Goal: Transaction & Acquisition: Purchase product/service

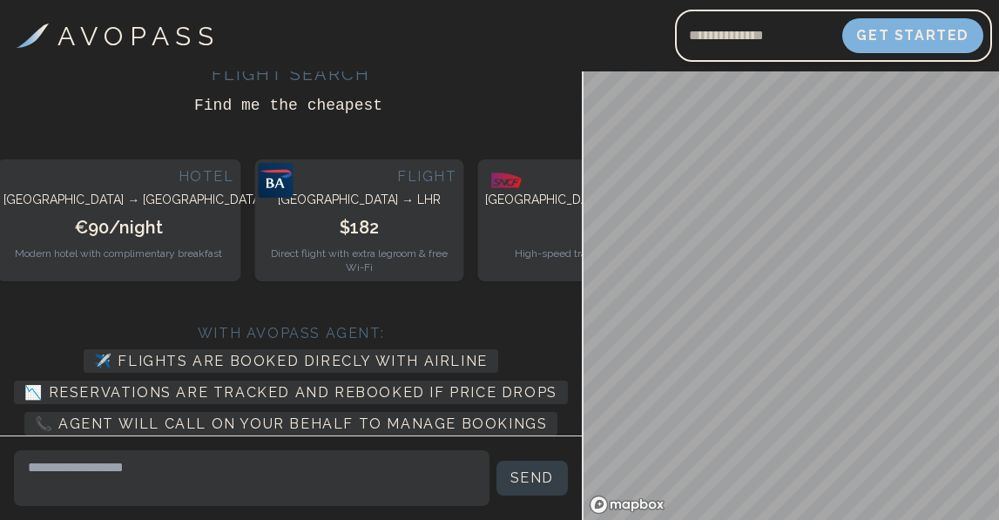
scroll to position [10, 0]
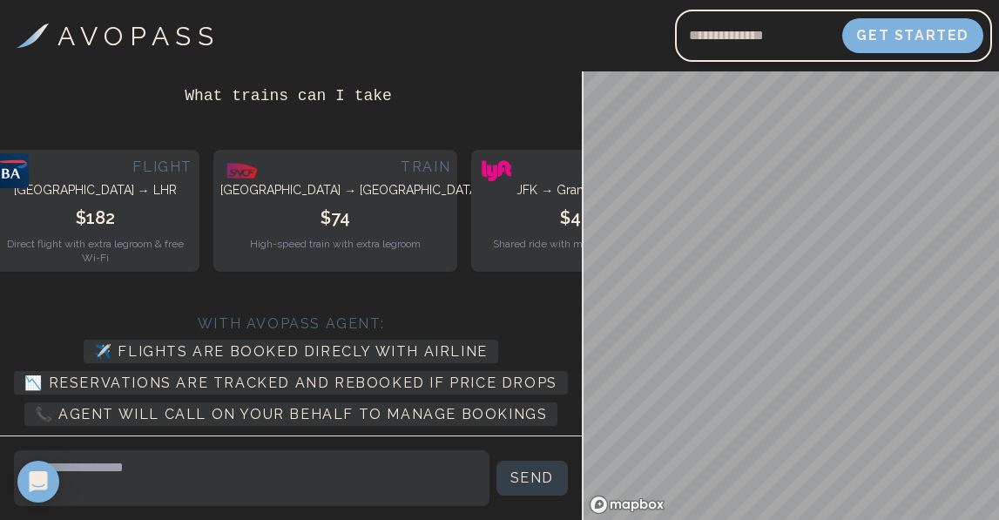
click at [513, 303] on div "With Avopass Agent: ✈️ Flights are booked direcly with airline 📉 Reservations a…" at bounding box center [291, 361] width 554 height 150
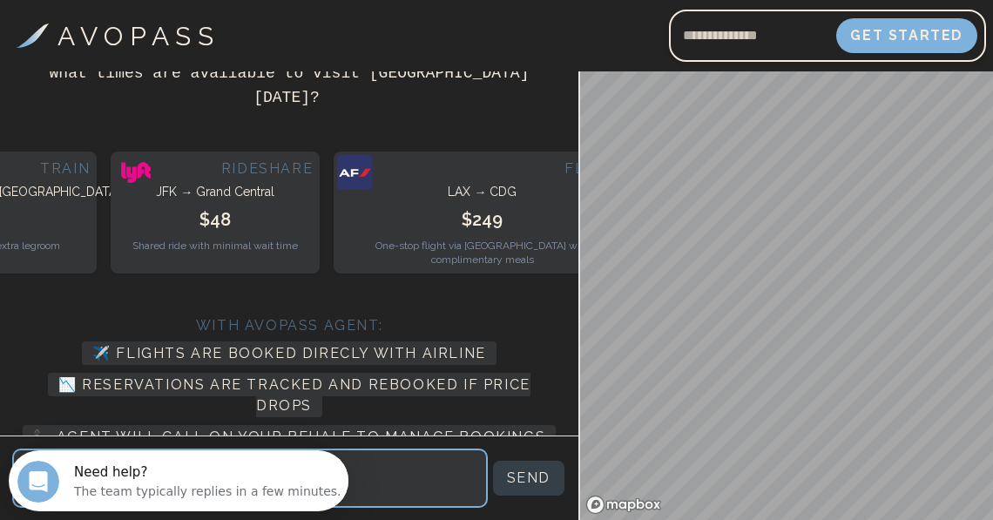
click at [398, 483] on textarea at bounding box center [250, 478] width 472 height 56
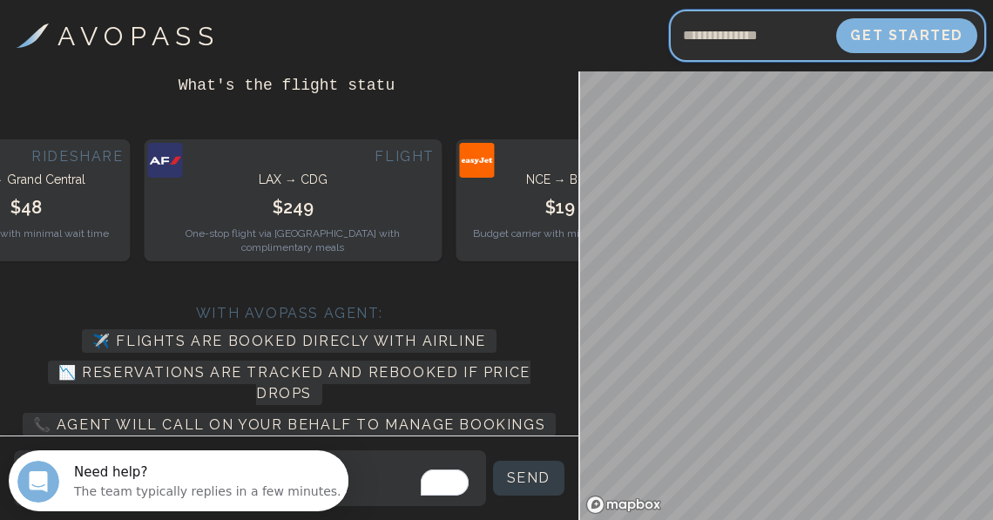
click at [731, 47] on input "Email address" at bounding box center [752, 36] width 167 height 42
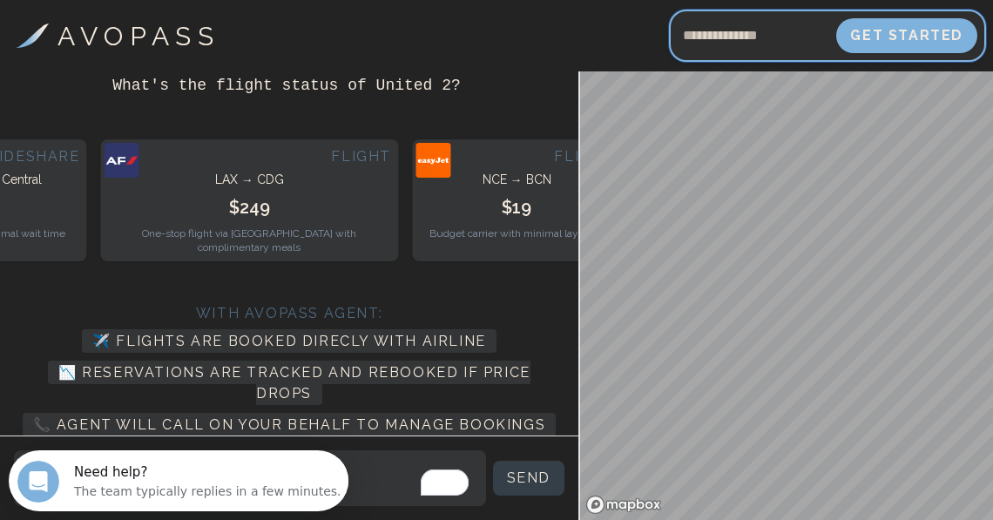
type input "**********"
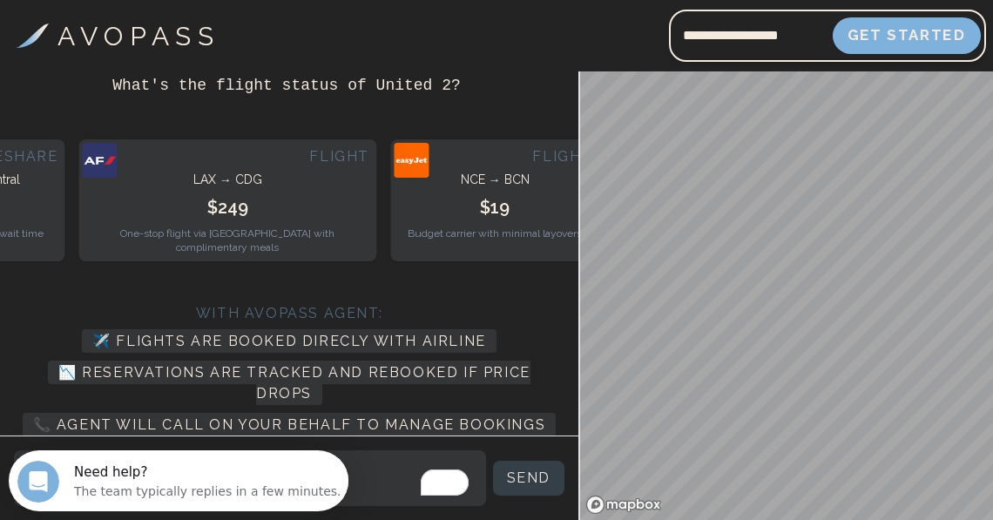
click at [904, 41] on button "Get Started" at bounding box center [907, 35] width 148 height 37
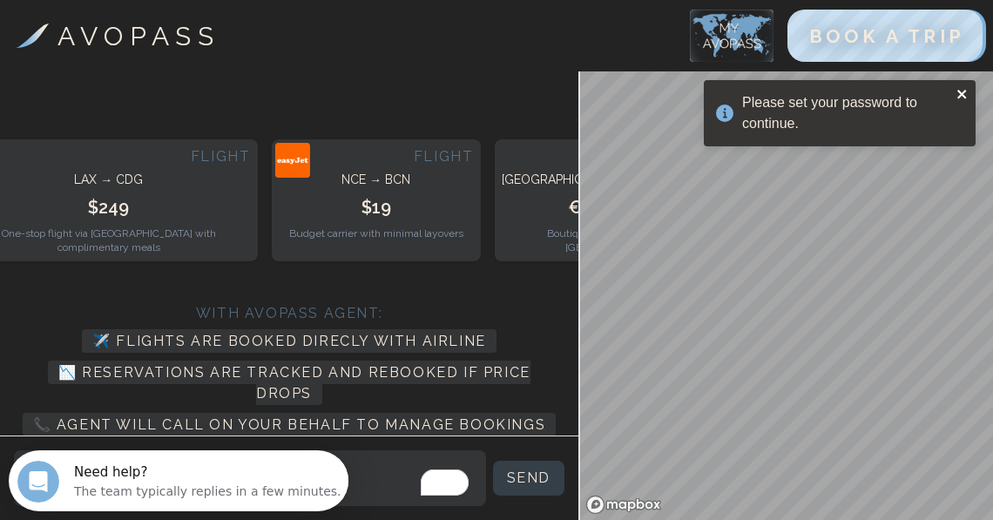
click at [959, 93] on icon "close" at bounding box center [962, 94] width 12 height 14
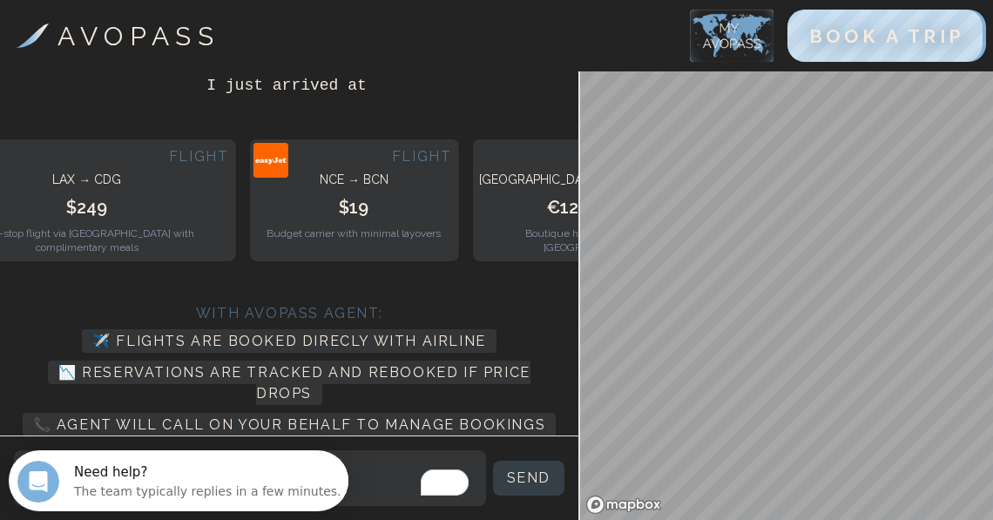
click at [738, 49] on img at bounding box center [732, 36] width 84 height 52
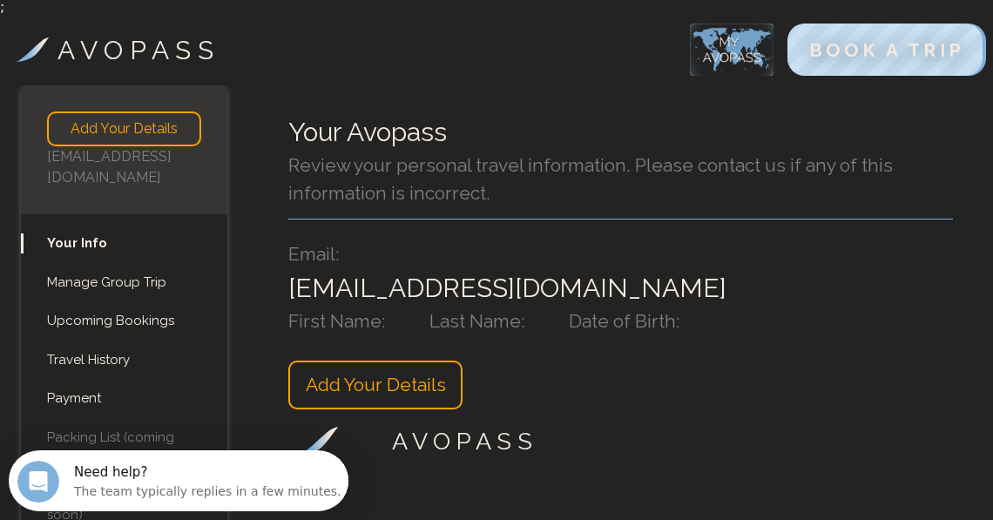
scroll to position [98, 0]
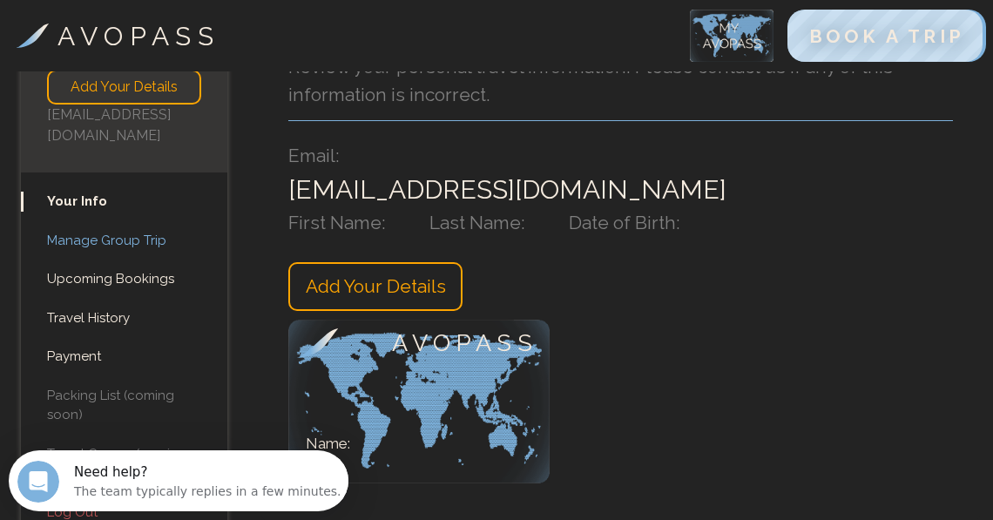
click at [114, 231] on link "Manage Group Trip" at bounding box center [124, 241] width 206 height 20
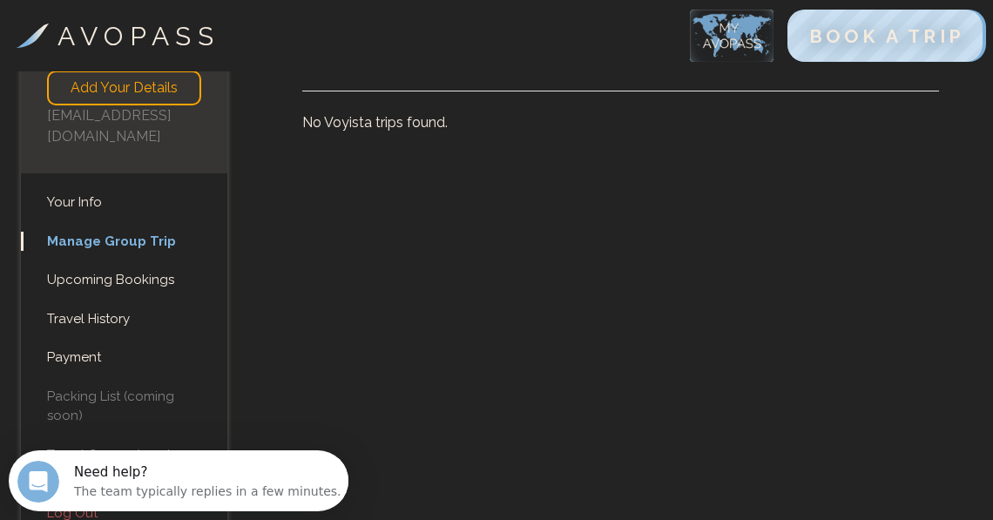
scroll to position [42, 0]
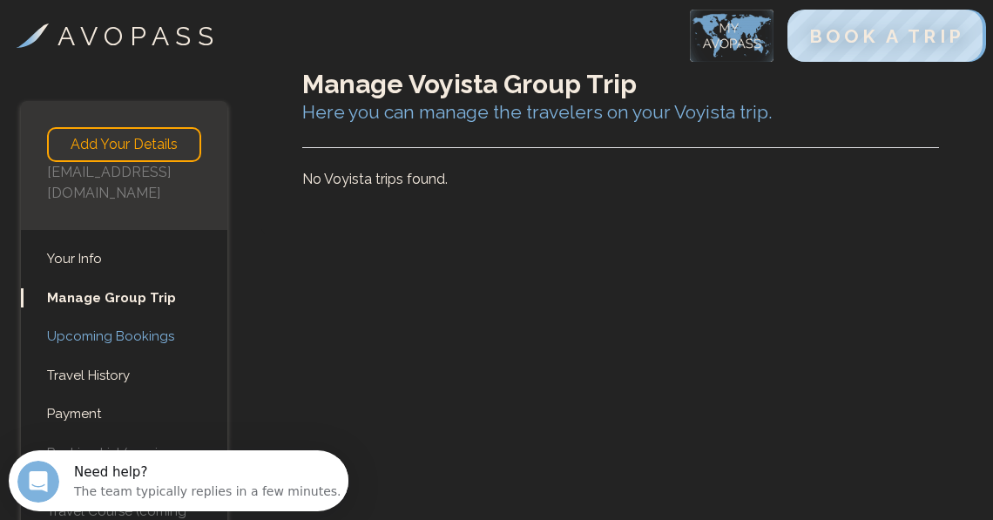
click at [115, 327] on link "Upcoming Bookings" at bounding box center [124, 337] width 206 height 20
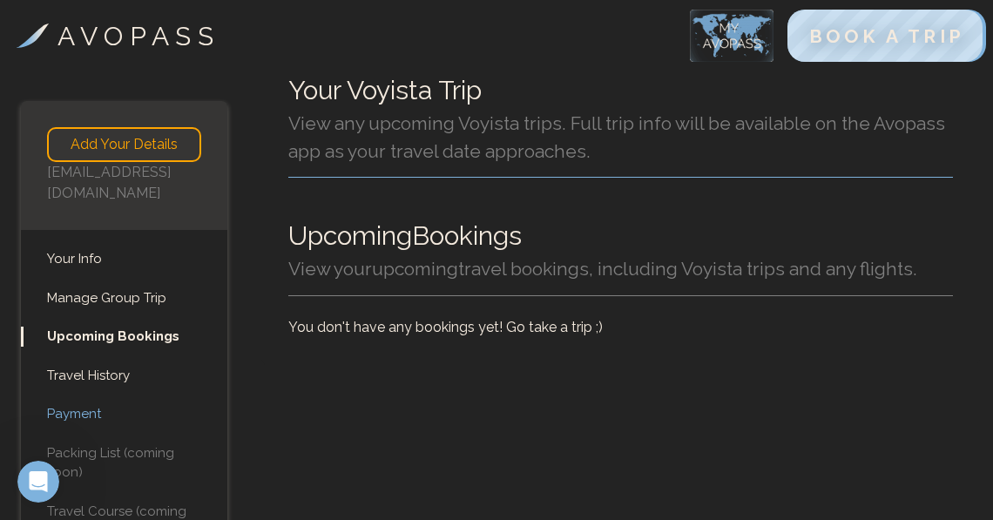
scroll to position [28, 0]
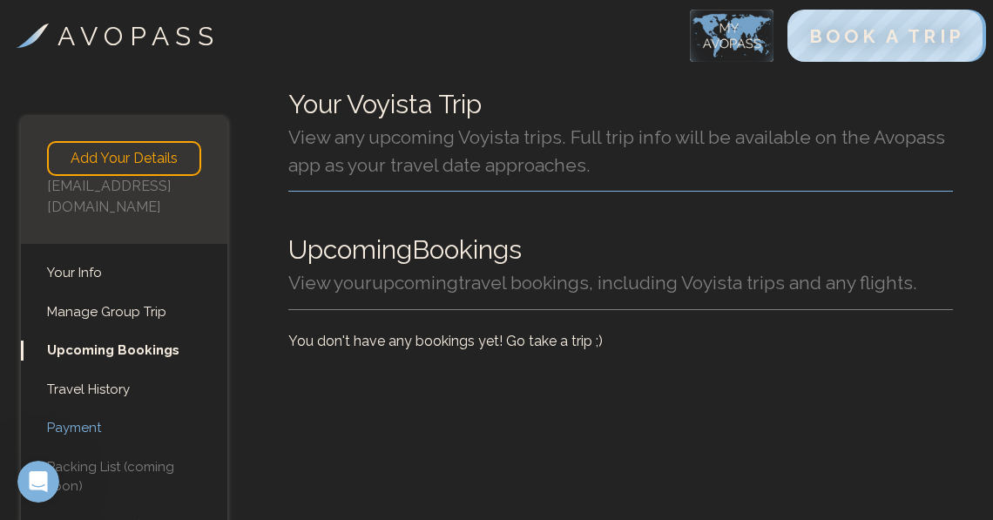
click at [104, 418] on link "Payment" at bounding box center [124, 428] width 206 height 20
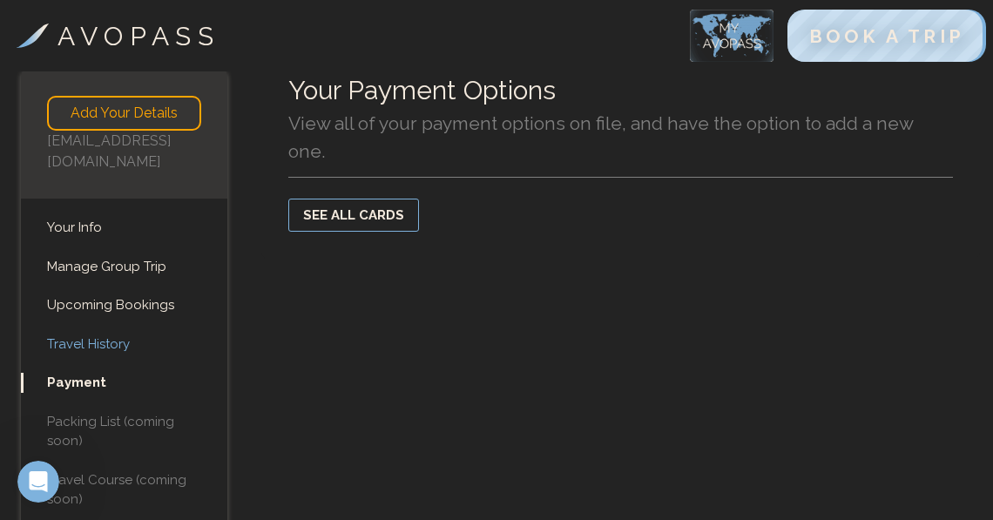
click at [92, 334] on link "Travel History" at bounding box center [124, 344] width 206 height 20
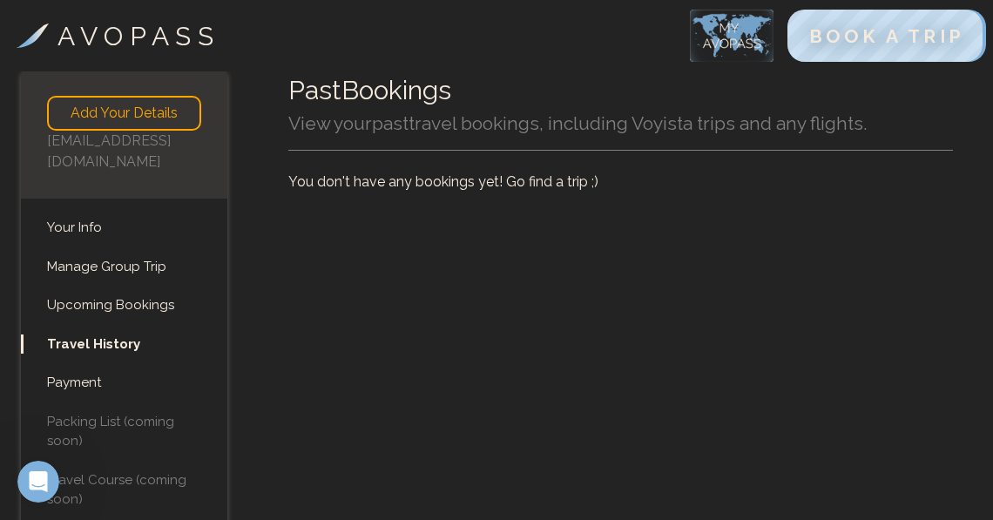
click at [460, 220] on div "Past Bookings View your past travel bookings, including Voyista trips and any f…" at bounding box center [620, 282] width 745 height 476
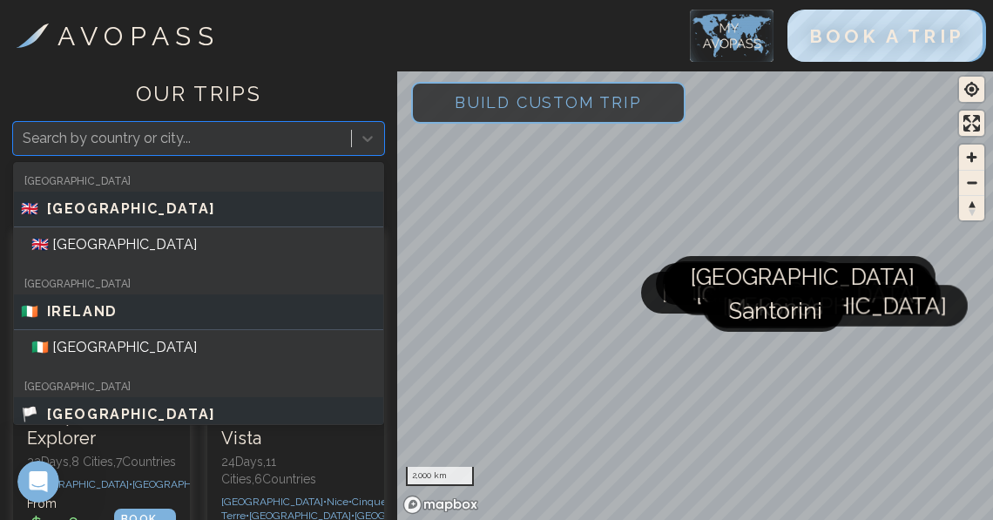
click at [213, 129] on div at bounding box center [183, 138] width 320 height 24
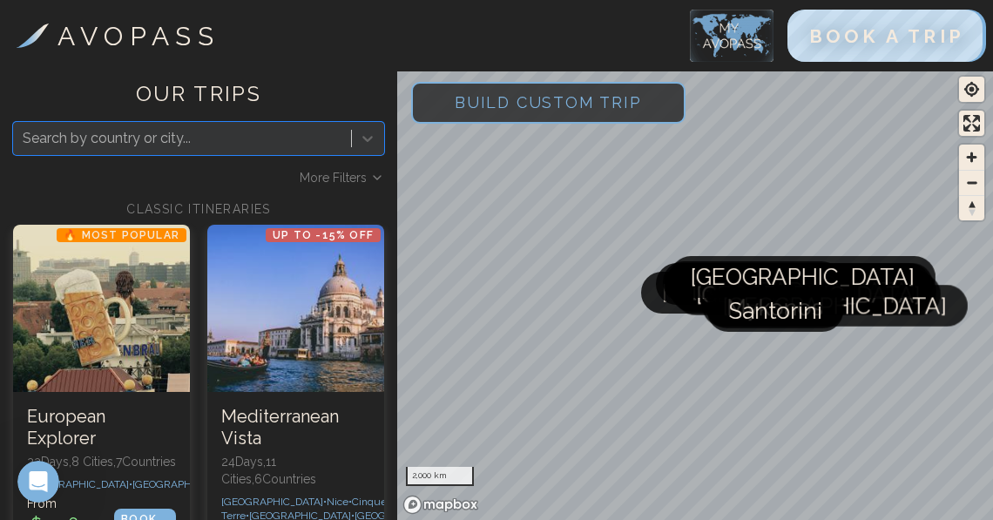
click at [206, 129] on div at bounding box center [183, 138] width 320 height 24
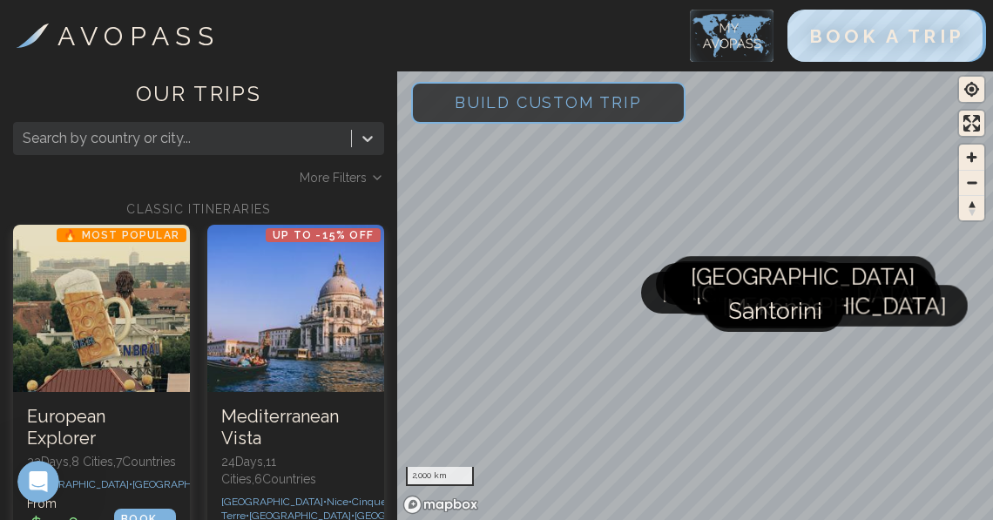
click at [349, 178] on span "More Filters" at bounding box center [333, 177] width 67 height 17
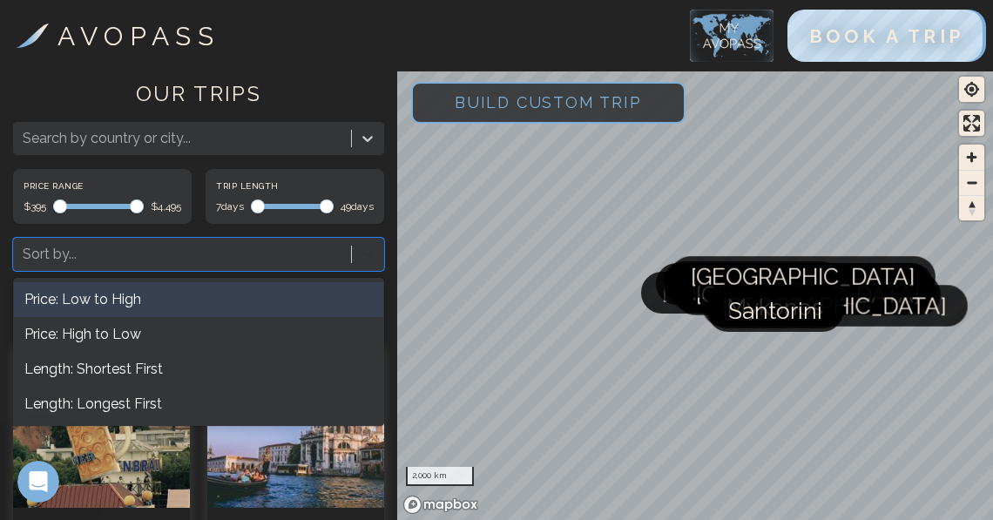
click at [371, 260] on icon at bounding box center [367, 254] width 17 height 17
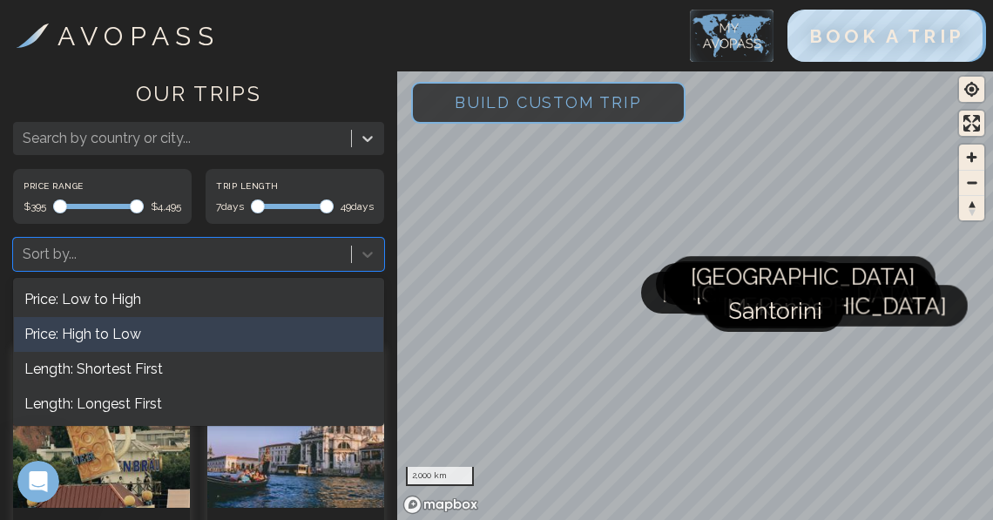
click at [267, 327] on div "Price: High to Low" at bounding box center [198, 334] width 369 height 35
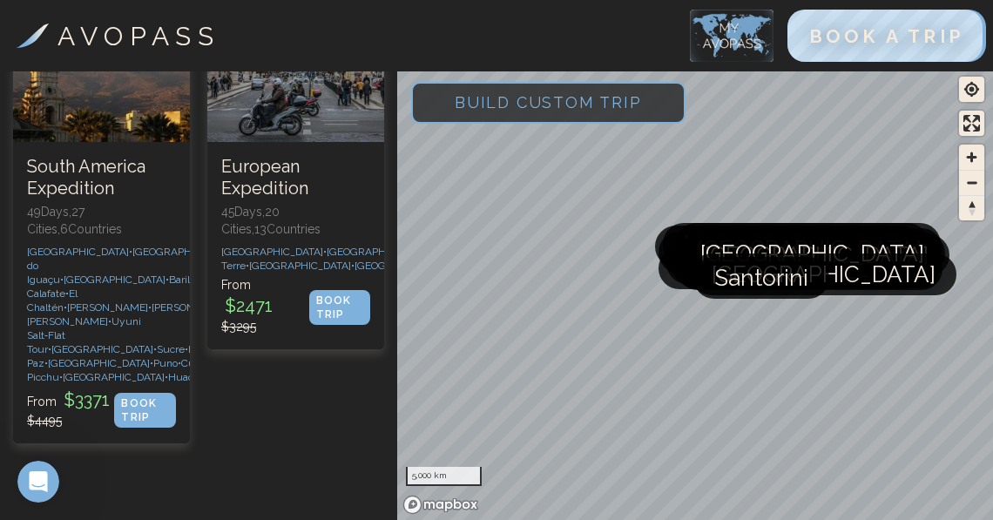
scroll to position [375, 0]
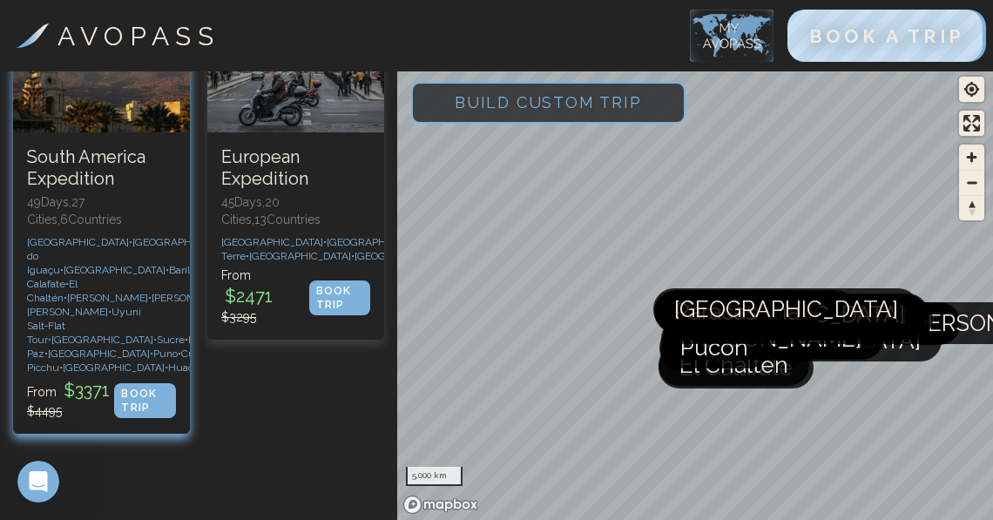
click at [139, 206] on p "49 Days, 27 Cities, 6 Countr ies" at bounding box center [101, 210] width 149 height 35
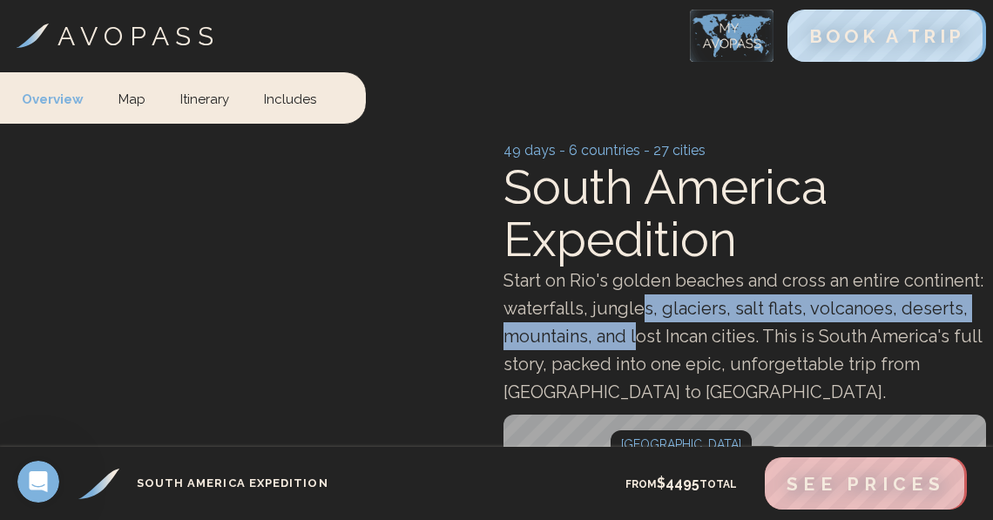
drag, startPoint x: 638, startPoint y: 338, endPoint x: 636, endPoint y: 297, distance: 41.0
click at [637, 298] on span "Start on Rio's golden beaches and cross an entire continent: waterfalls, jungle…" at bounding box center [743, 336] width 480 height 132
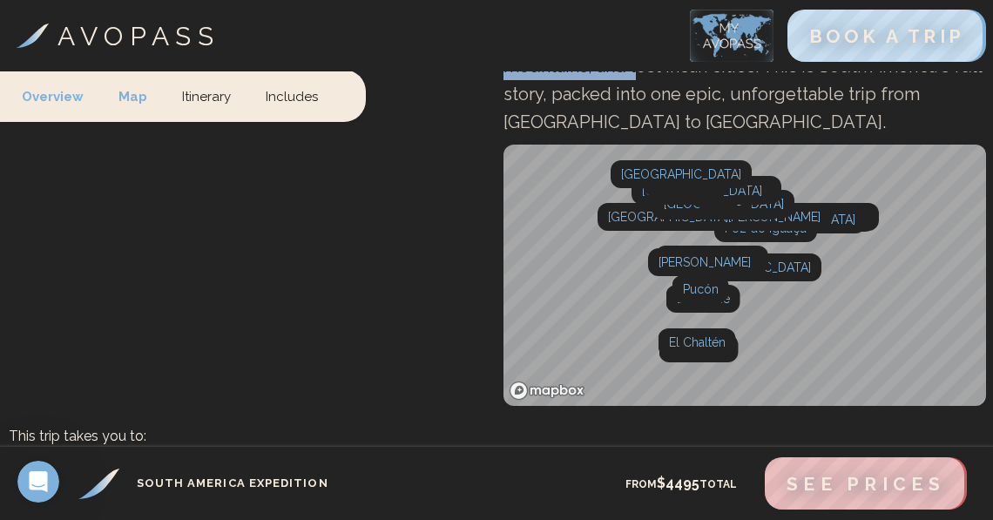
scroll to position [315, 0]
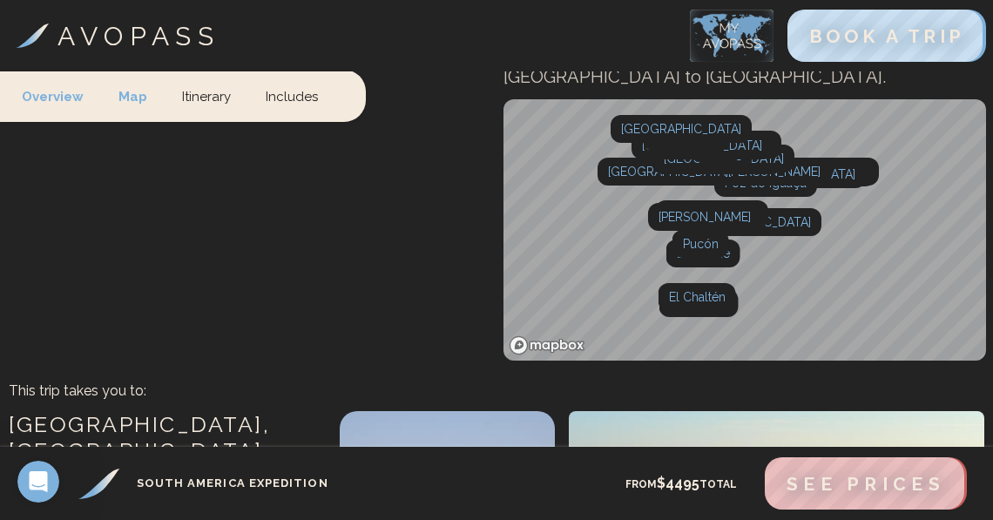
click at [430, 230] on video at bounding box center [248, 93] width 483 height 536
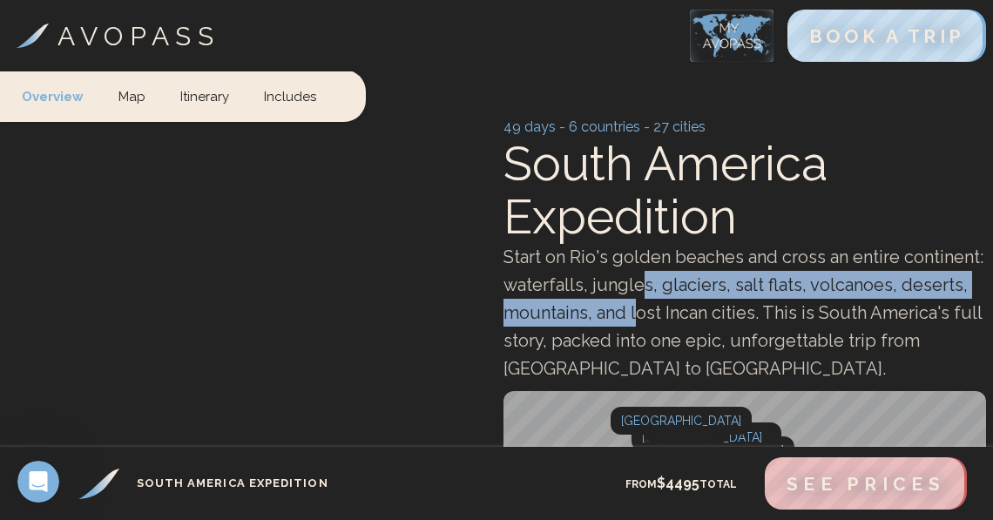
scroll to position [0, 0]
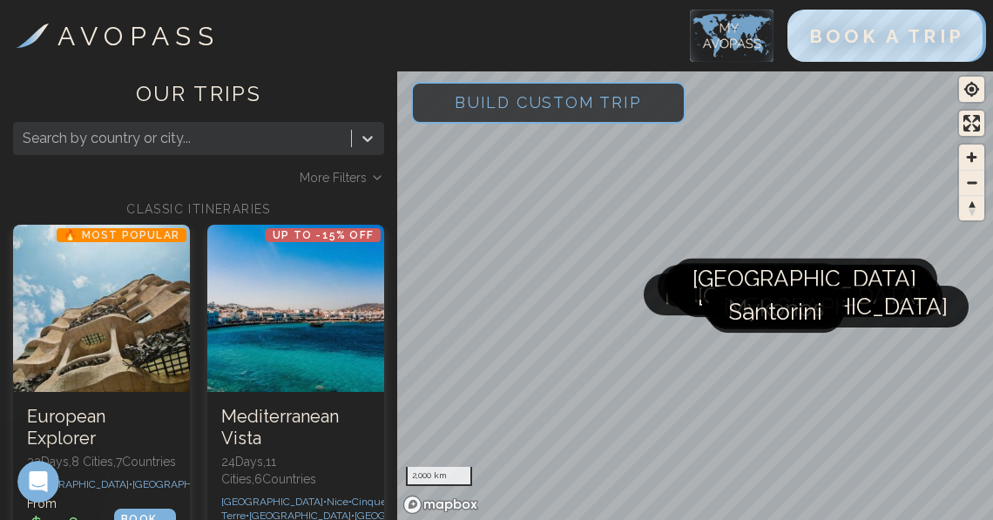
click at [363, 176] on span "More Filters" at bounding box center [333, 177] width 67 height 17
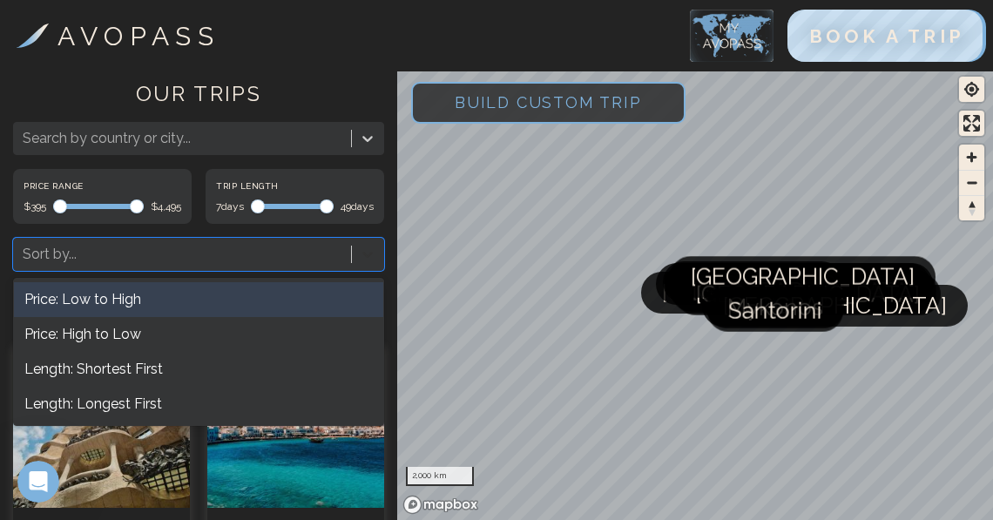
click at [369, 253] on icon at bounding box center [367, 255] width 10 height 6
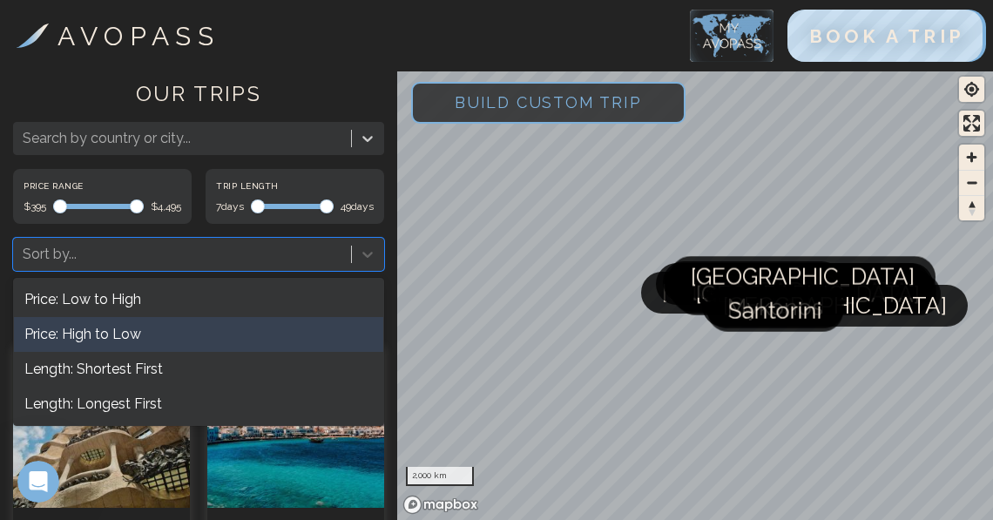
click at [286, 344] on div "Price: High to Low" at bounding box center [198, 334] width 369 height 35
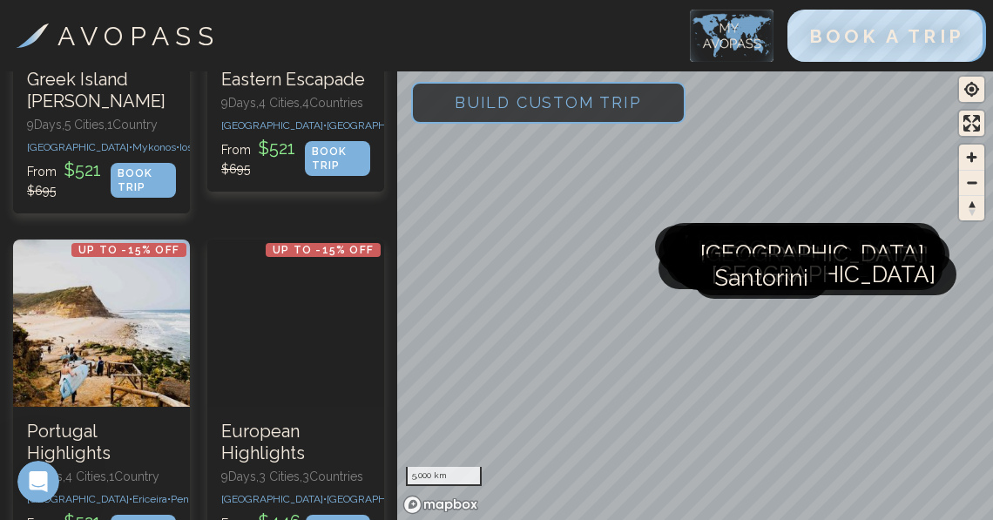
scroll to position [5931, 0]
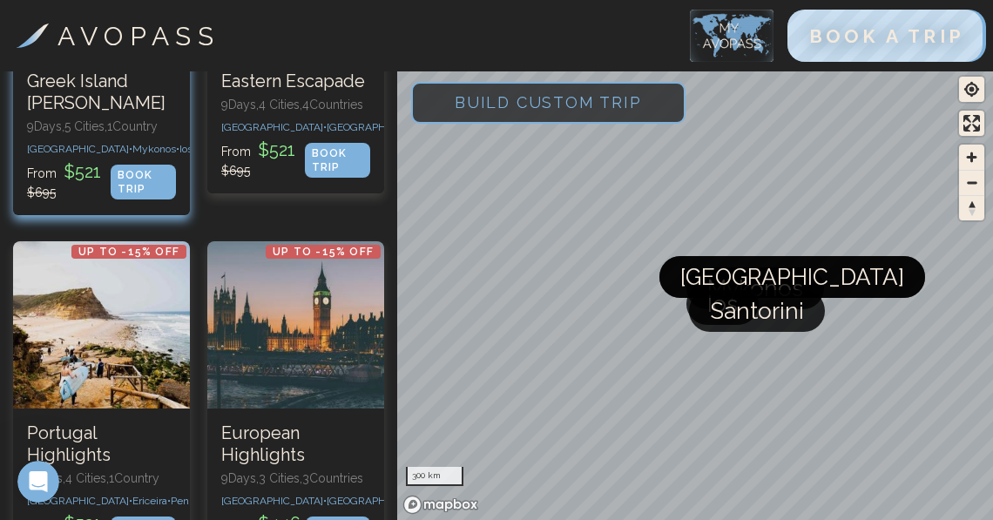
click at [105, 215] on div "Up to -15% OFF Greek Island [PERSON_NAME] 9 Days, 5 Cities, 1 Countr y [GEOGRAP…" at bounding box center [101, 136] width 177 height 159
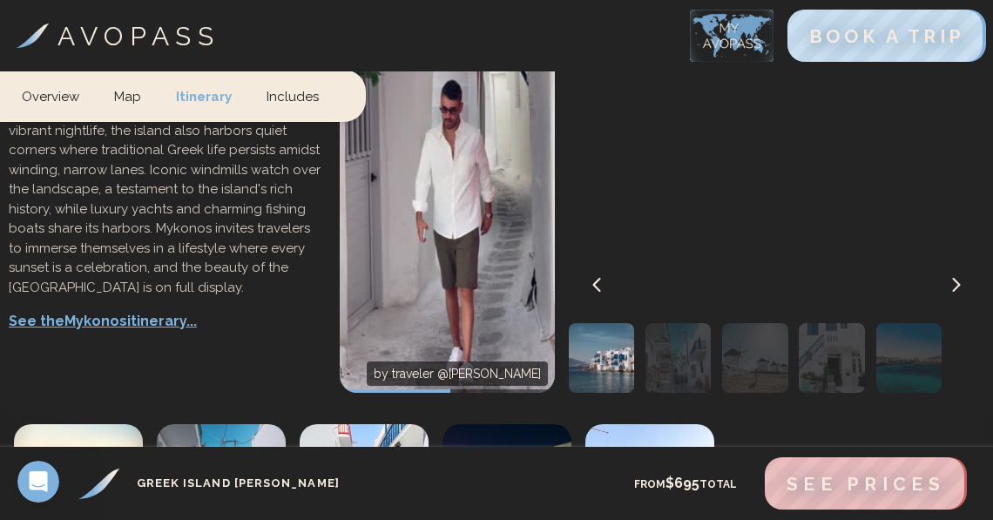
scroll to position [2005, 0]
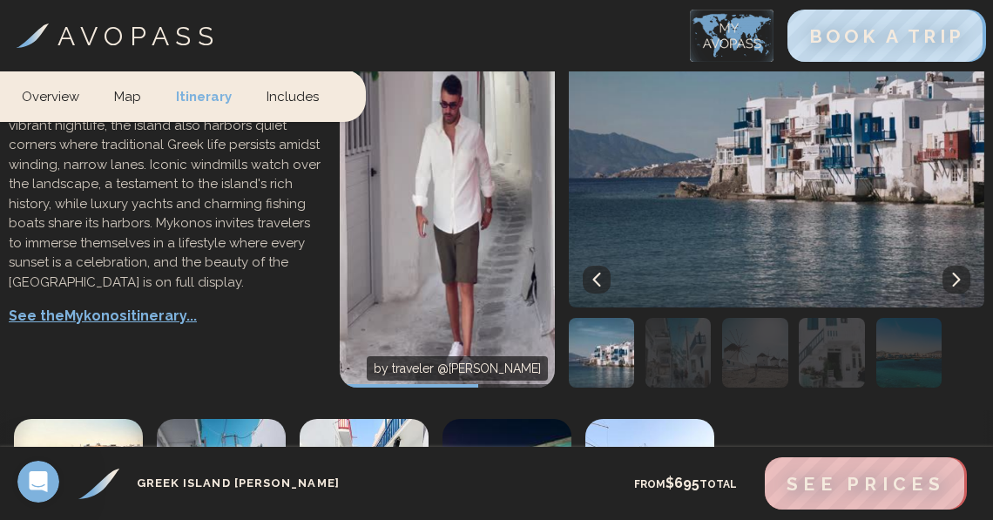
click at [690, 318] on img "button" at bounding box center [677, 353] width 65 height 70
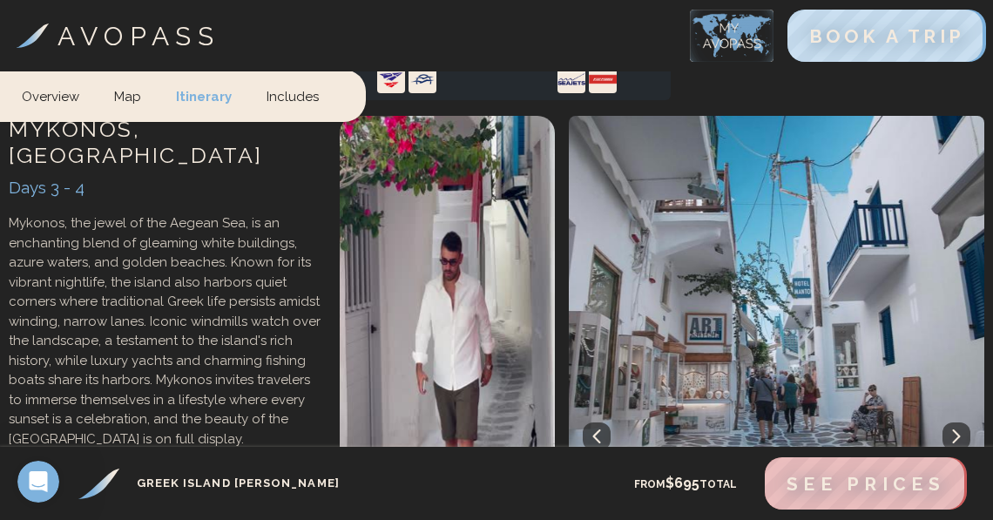
scroll to position [1827, 0]
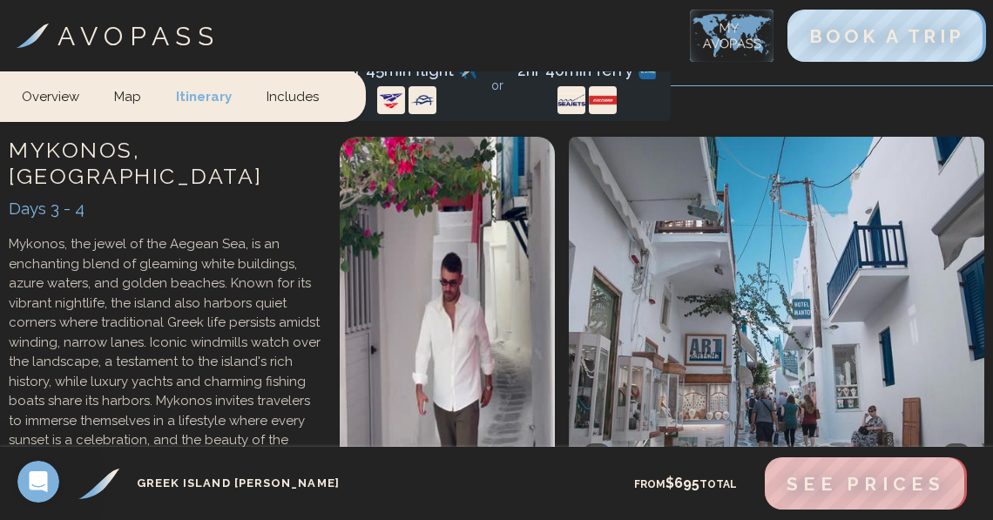
click at [767, 496] on img "button" at bounding box center [754, 531] width 65 height 70
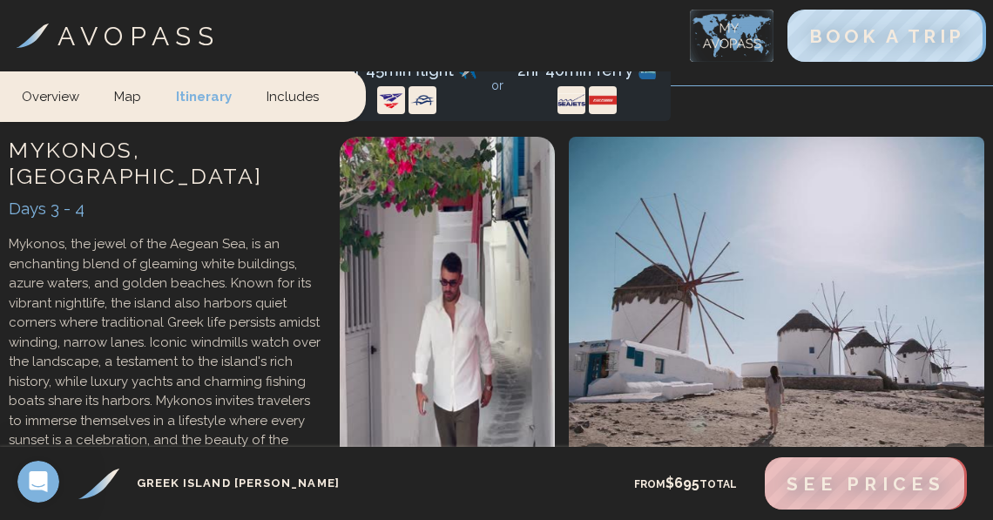
click at [830, 496] on img "button" at bounding box center [831, 531] width 65 height 70
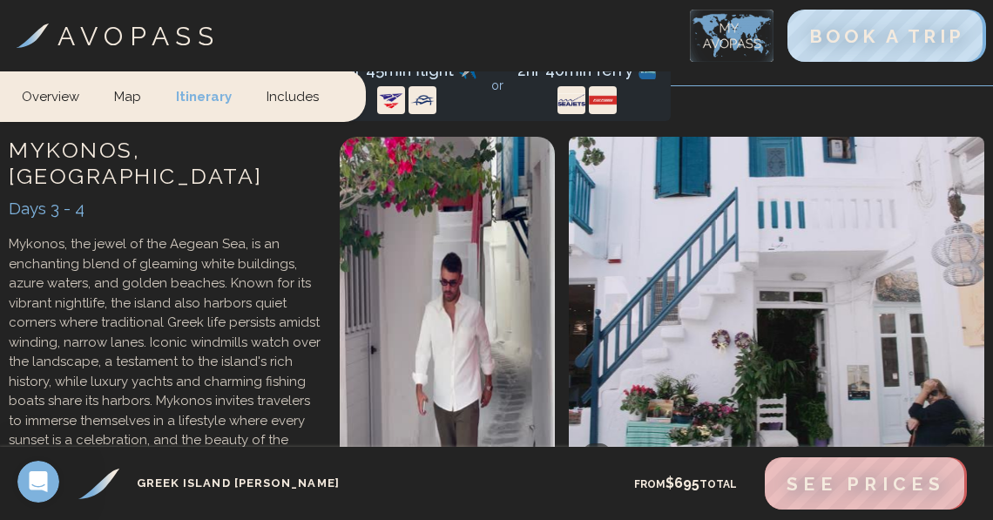
click at [883, 496] on img "button" at bounding box center [908, 531] width 65 height 70
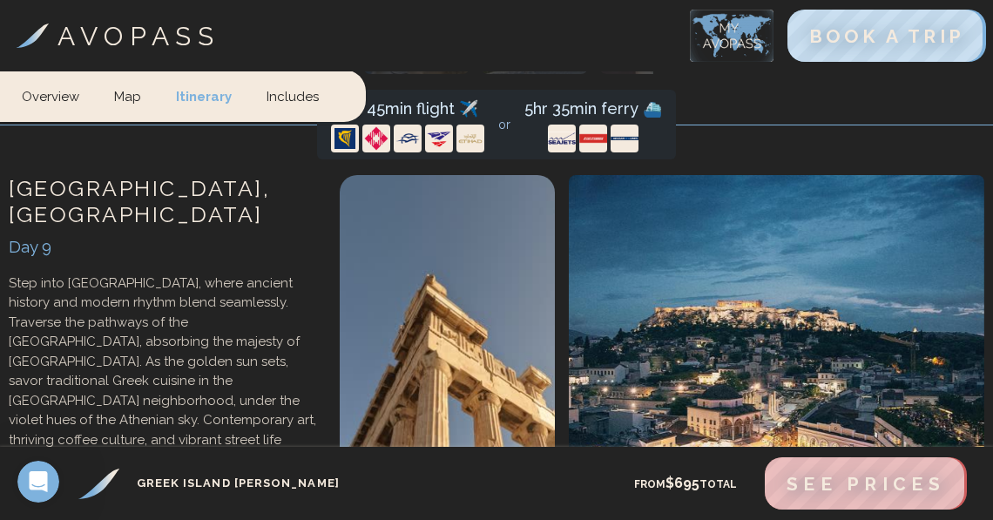
scroll to position [5290, 0]
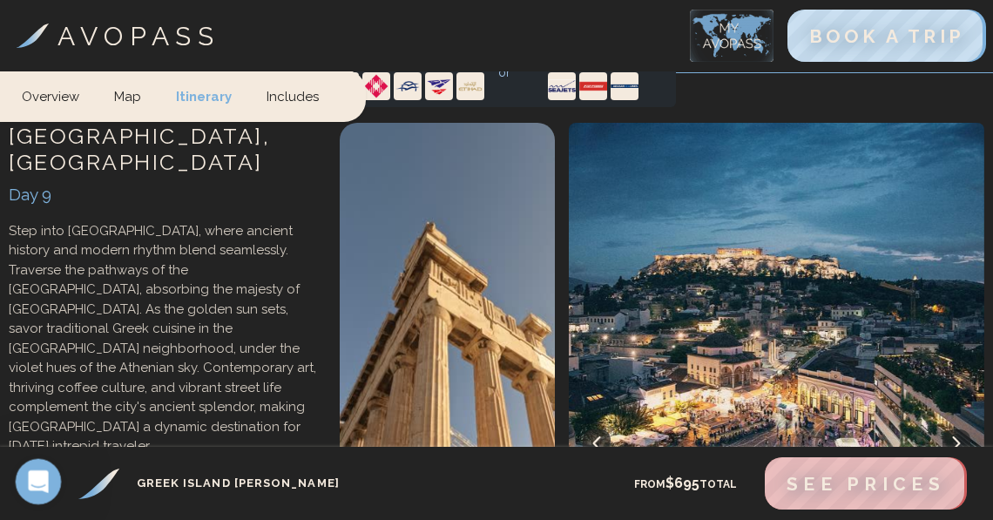
click at [31, 484] on icon "Open Intercom Messenger" at bounding box center [36, 479] width 29 height 29
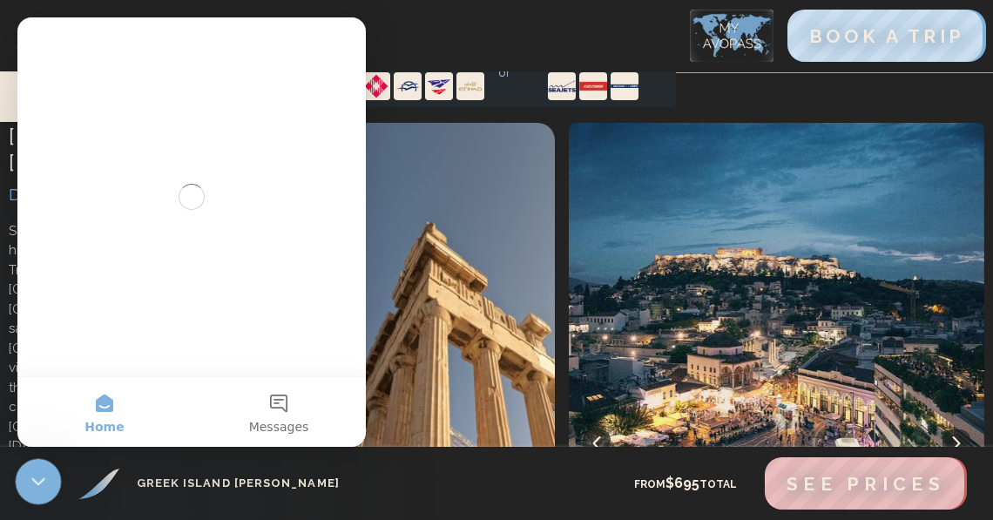
scroll to position [0, 0]
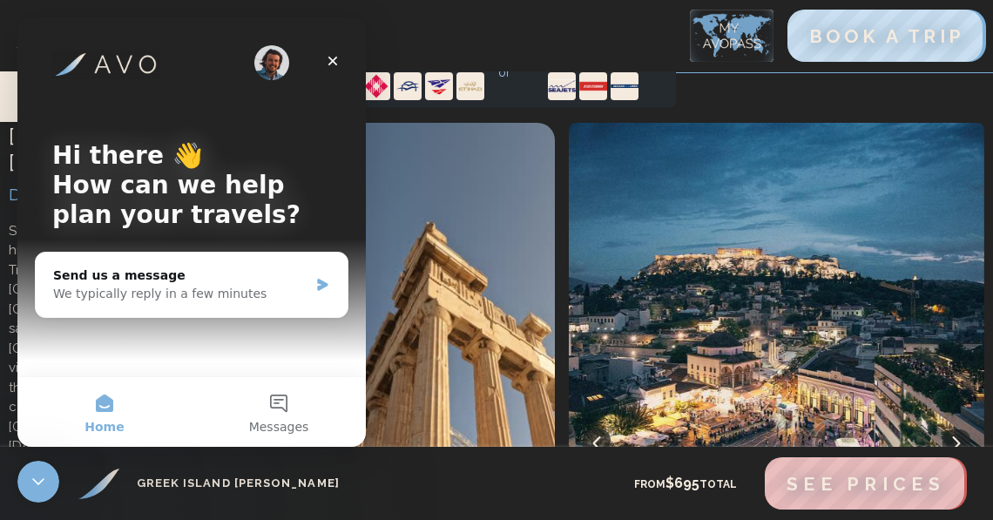
click at [270, 69] on img "Intercom messenger" at bounding box center [271, 62] width 35 height 35
click at [271, 293] on div "We typically reply in a few minutes" at bounding box center [180, 294] width 255 height 18
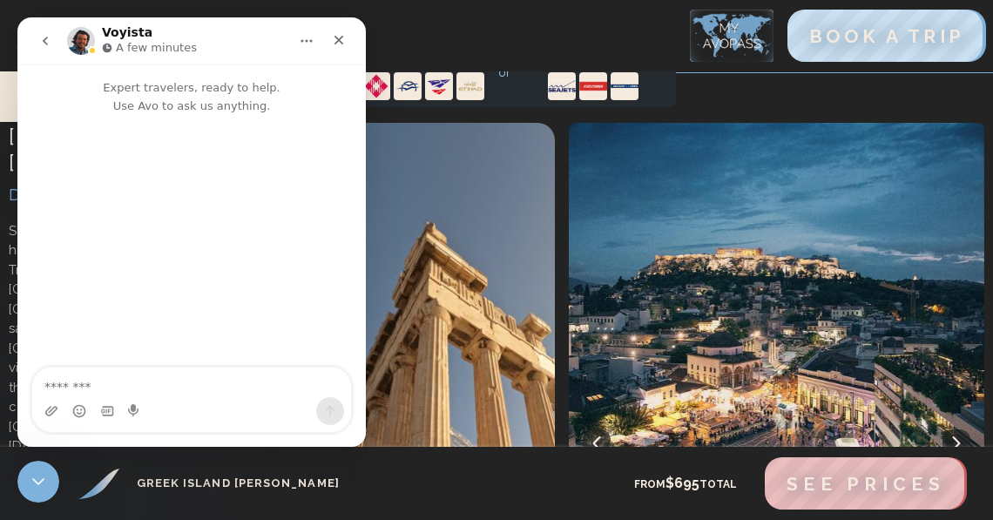
click at [174, 380] on textarea "Message…" at bounding box center [191, 383] width 319 height 30
type textarea "**********"
click at [342, 28] on div "Close" at bounding box center [338, 39] width 31 height 31
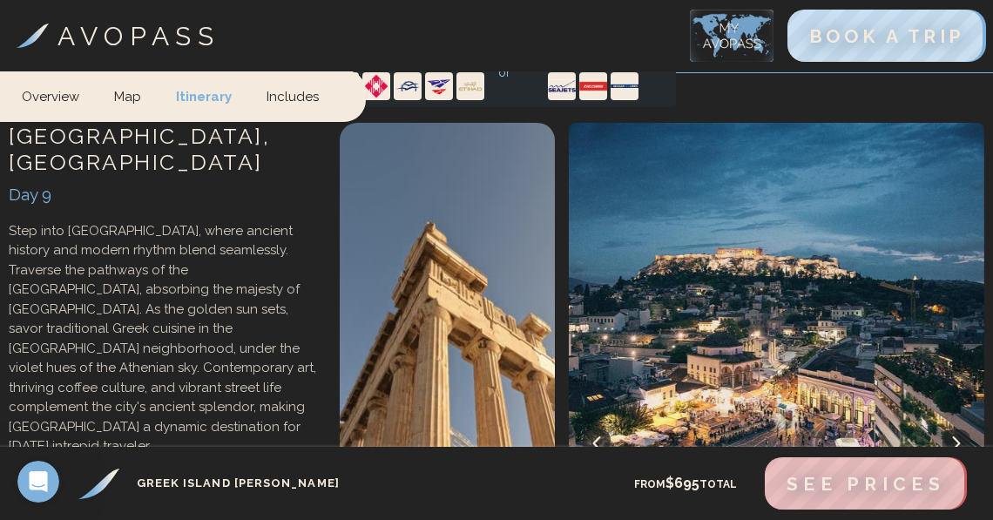
click at [496, 188] on video at bounding box center [447, 337] width 215 height 429
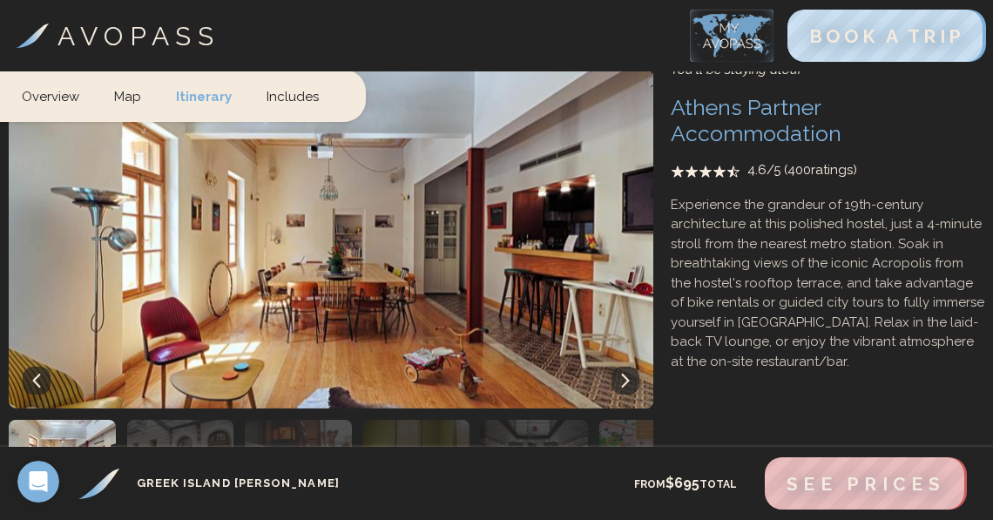
scroll to position [5959, 0]
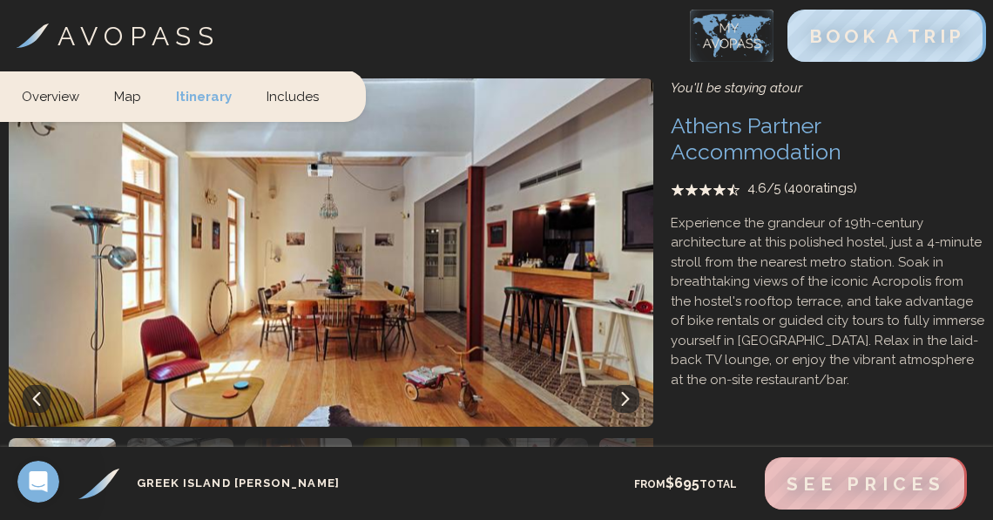
click at [624, 392] on icon at bounding box center [625, 399] width 14 height 14
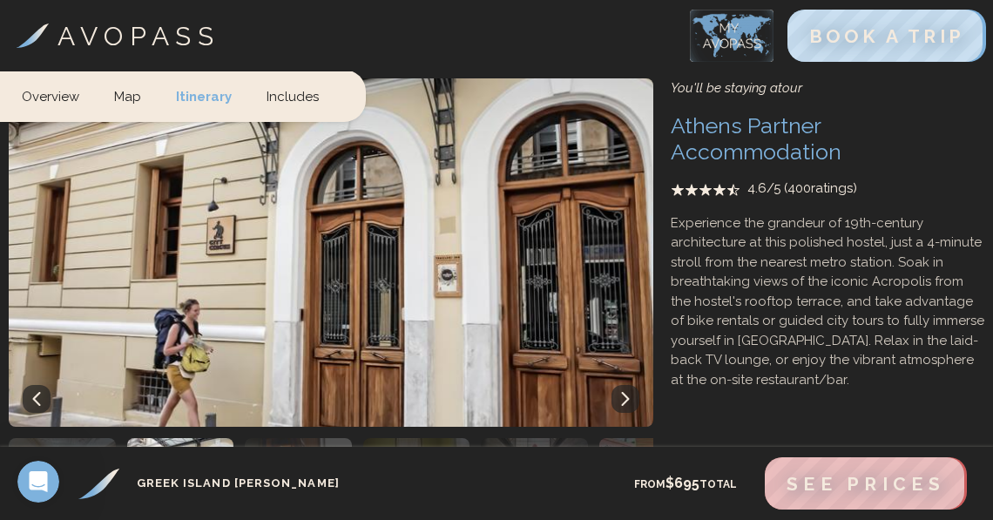
click at [624, 392] on icon at bounding box center [625, 399] width 14 height 14
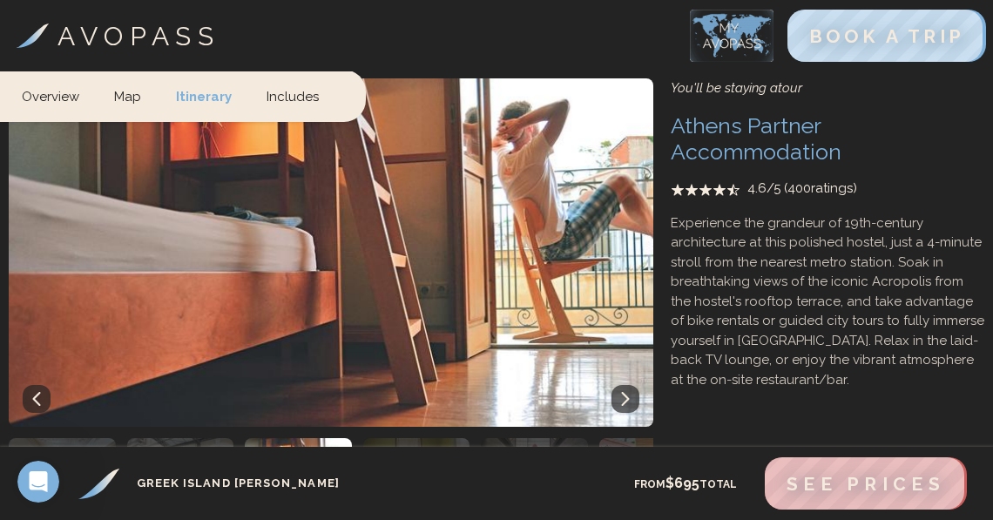
click at [624, 392] on icon at bounding box center [625, 399] width 14 height 14
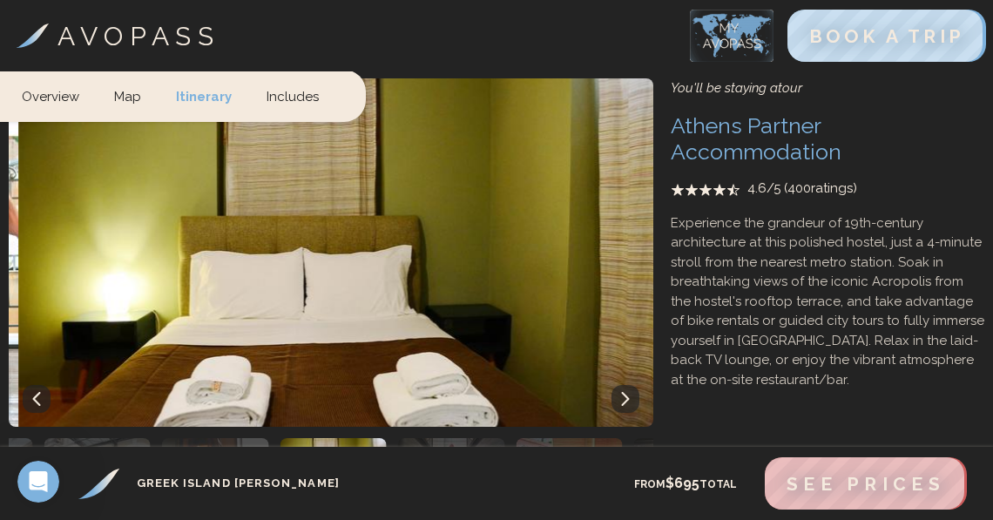
click at [624, 392] on icon at bounding box center [625, 399] width 14 height 14
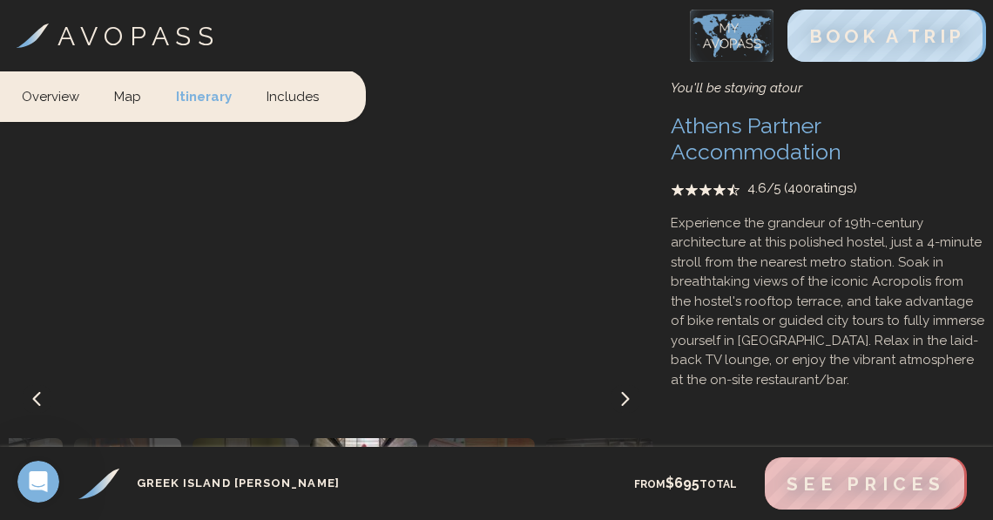
click at [624, 392] on icon at bounding box center [625, 399] width 14 height 14
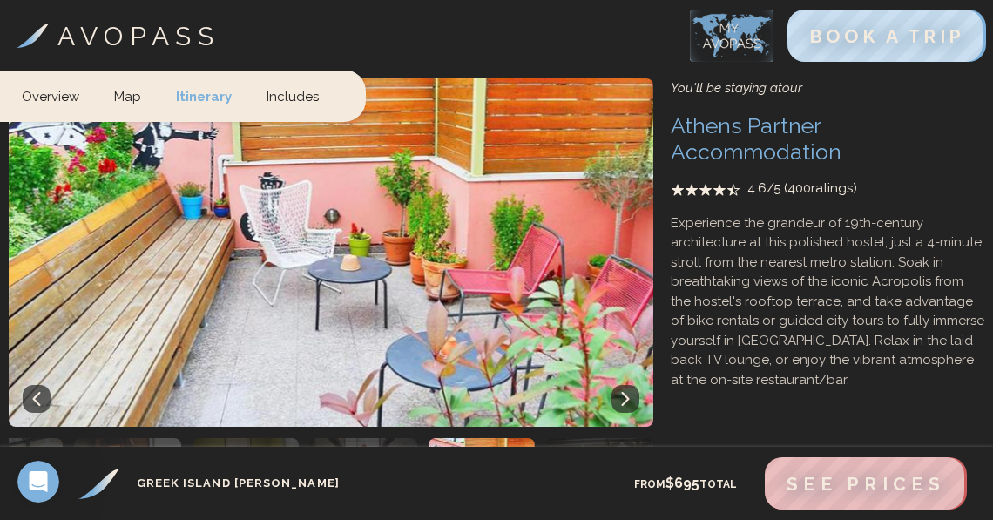
click at [624, 392] on icon at bounding box center [625, 399] width 14 height 14
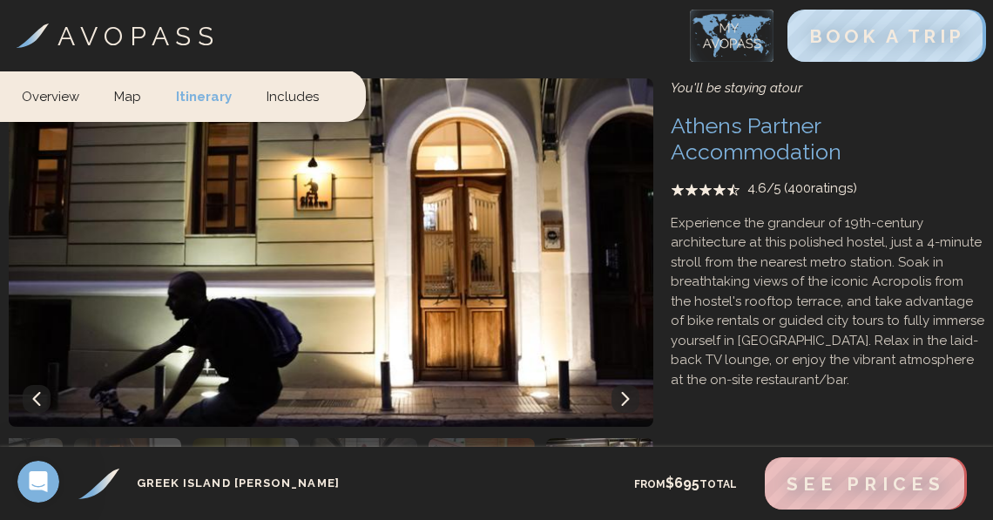
click at [624, 392] on icon at bounding box center [625, 399] width 14 height 14
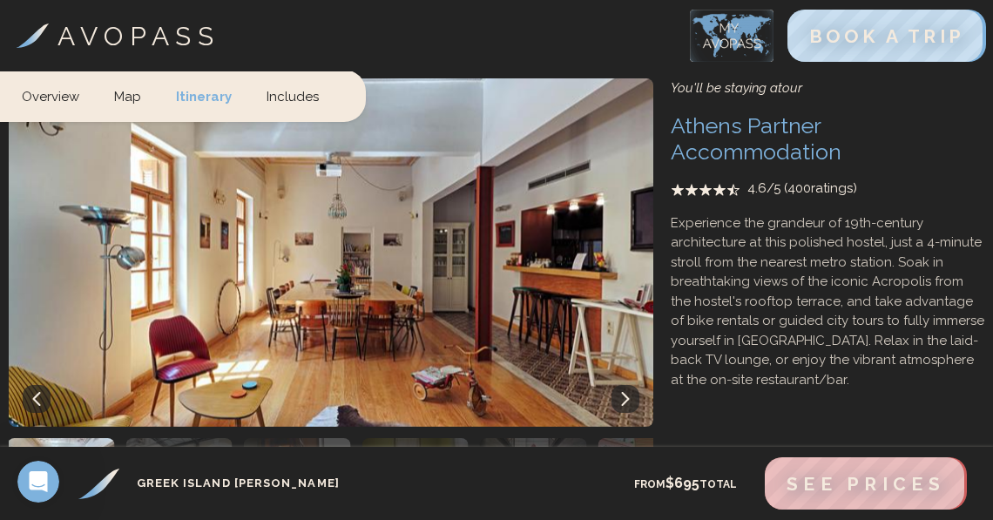
click at [624, 392] on icon at bounding box center [625, 399] width 14 height 14
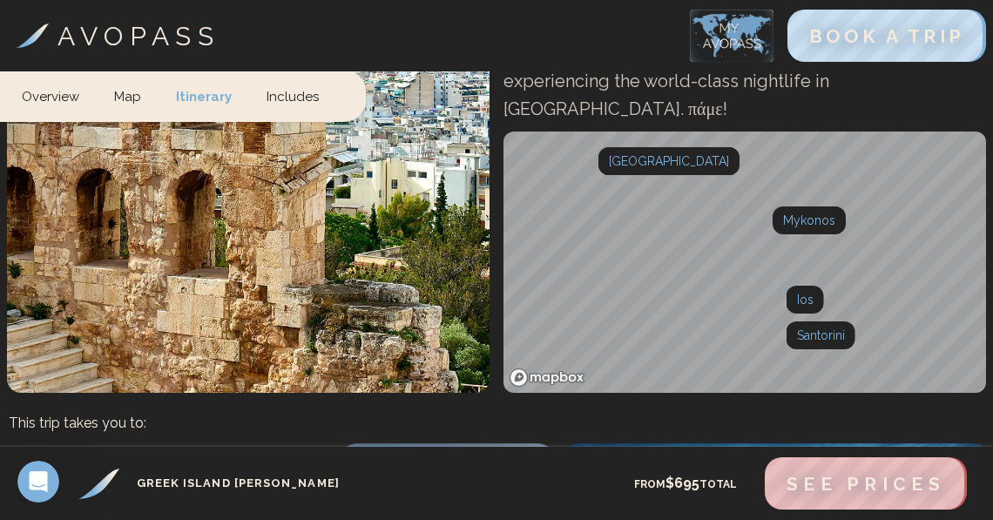
scroll to position [0, 0]
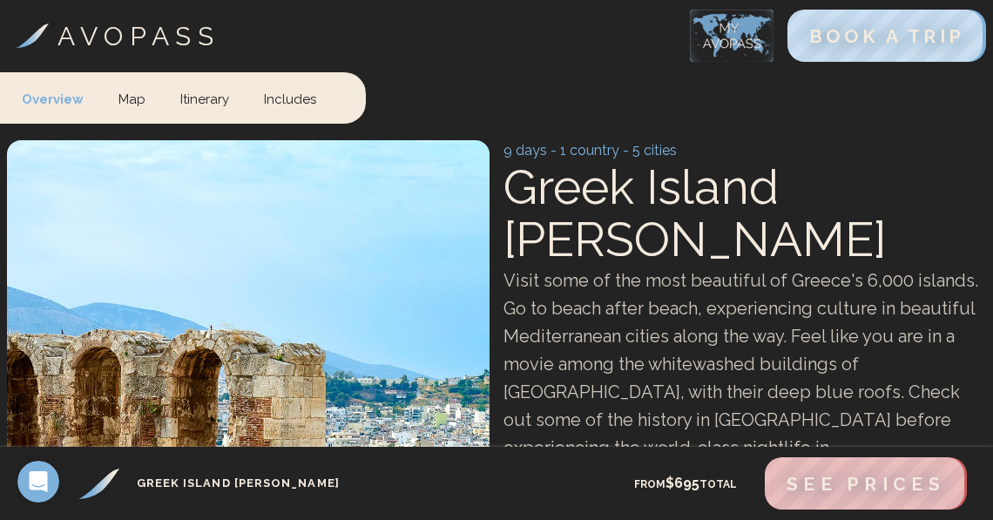
click at [216, 107] on link "Itinerary" at bounding box center [205, 97] width 84 height 51
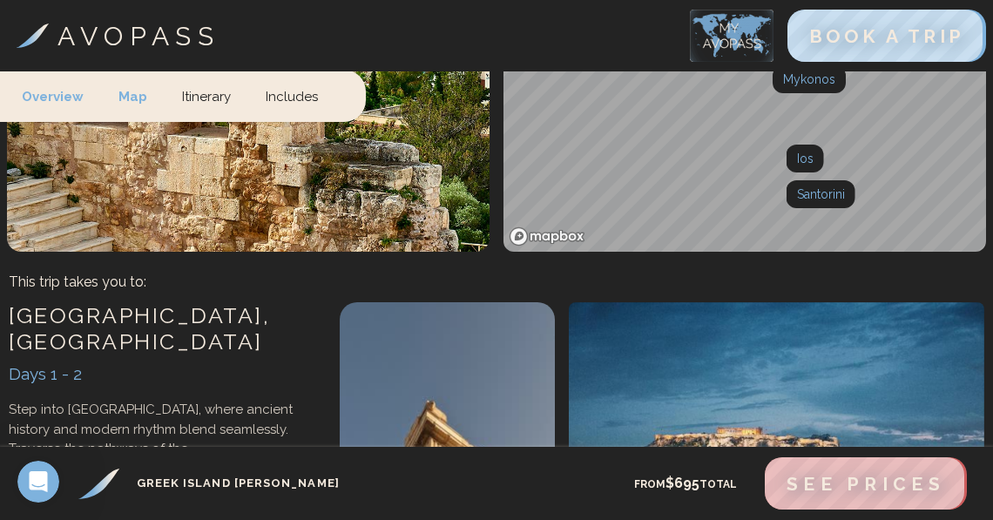
scroll to position [537, 0]
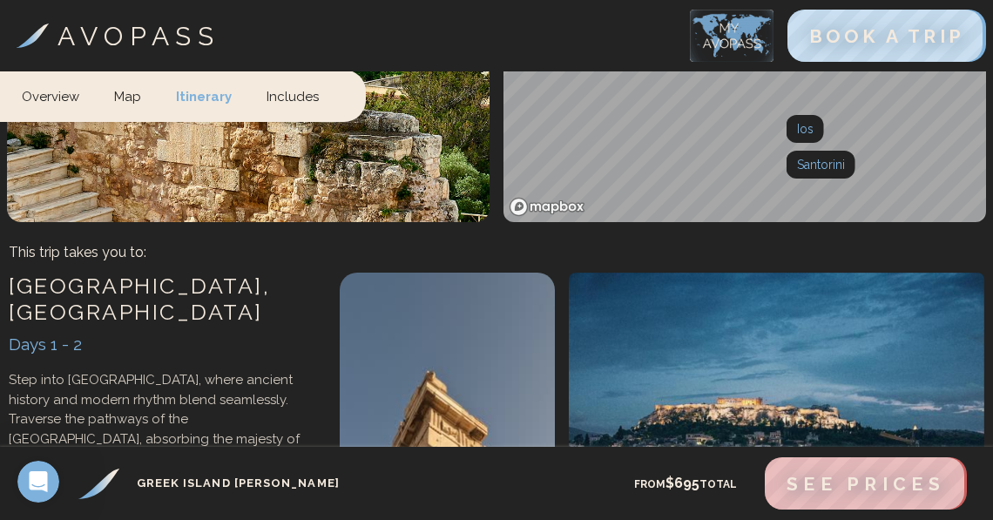
click at [318, 332] on div "Days 1 - 2" at bounding box center [166, 344] width 314 height 25
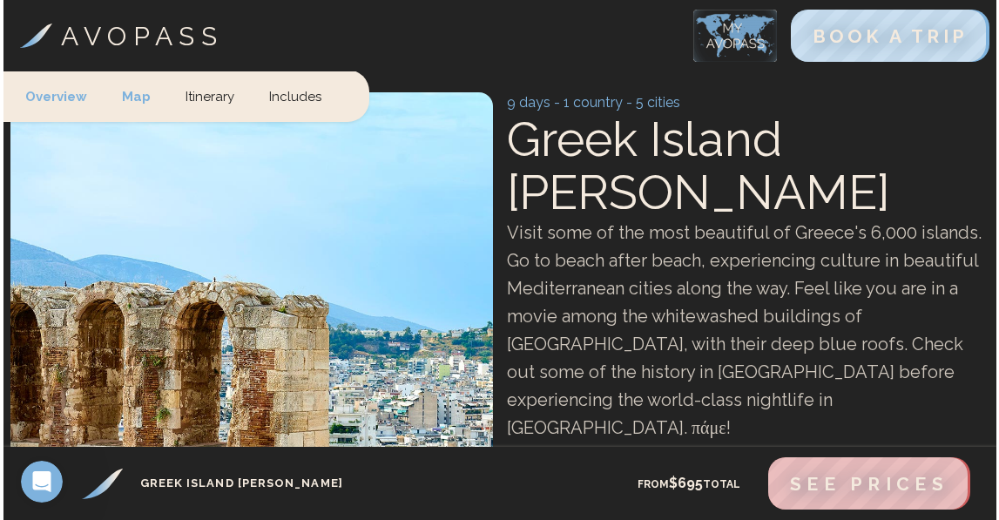
scroll to position [0, 0]
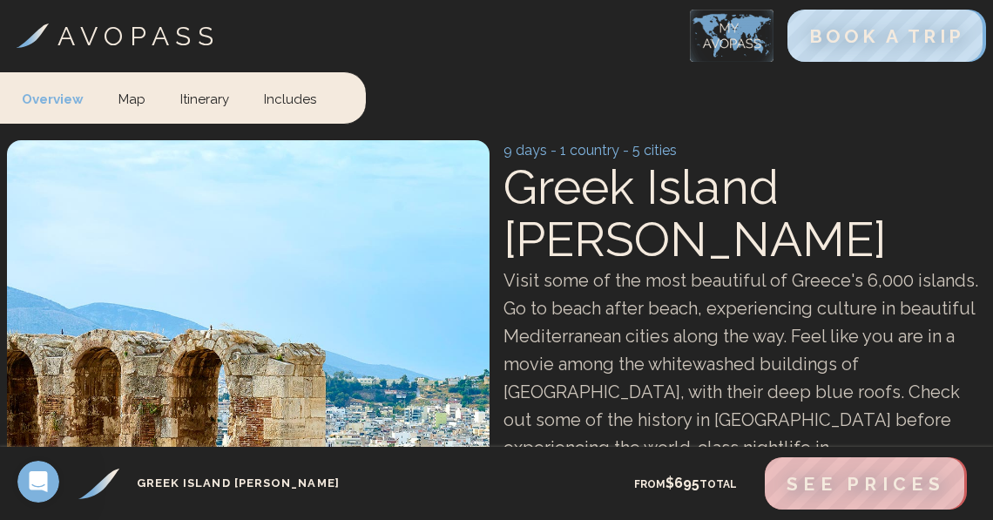
click at [109, 44] on h3 "A V O P A S S" at bounding box center [135, 36] width 156 height 39
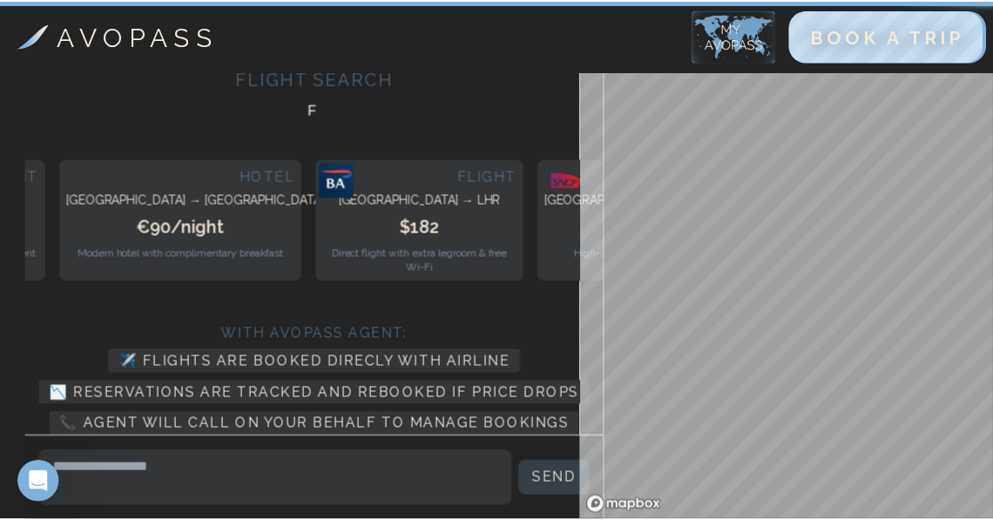
scroll to position [10, 0]
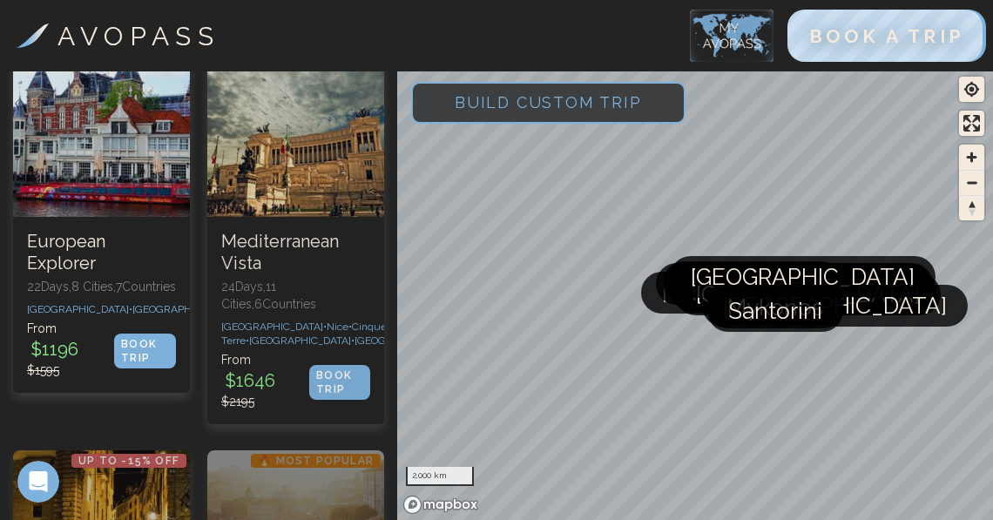
scroll to position [199, 0]
